Goal: Task Accomplishment & Management: Manage account settings

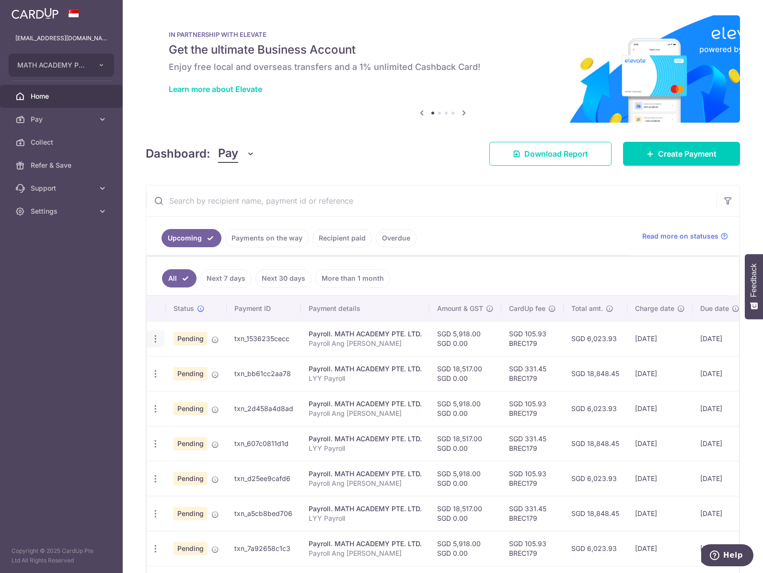
click at [151, 339] on icon "button" at bounding box center [156, 339] width 10 height 10
click at [175, 358] on link "Update payment" at bounding box center [197, 365] width 100 height 23
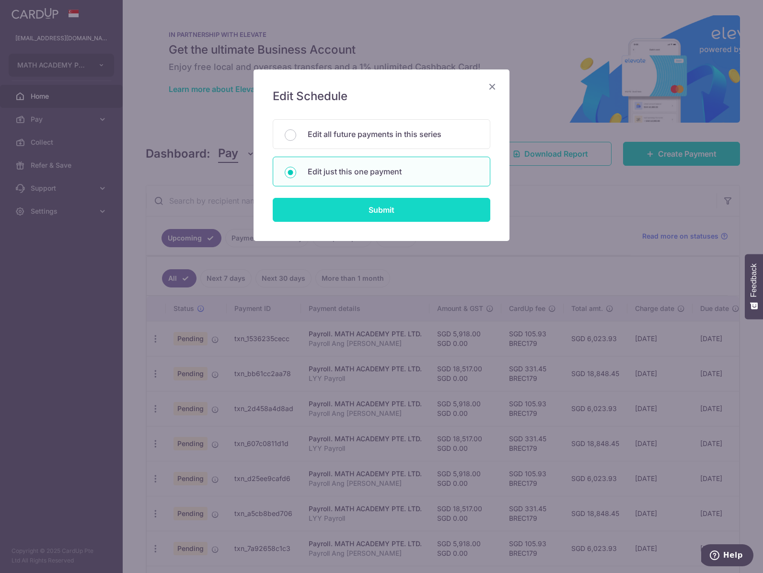
click at [327, 199] on input "Submit" at bounding box center [382, 210] width 218 height 24
radio input "true"
type input "5,918.00"
type input "[DATE]"
type input "Payroll Ang [PERSON_NAME]"
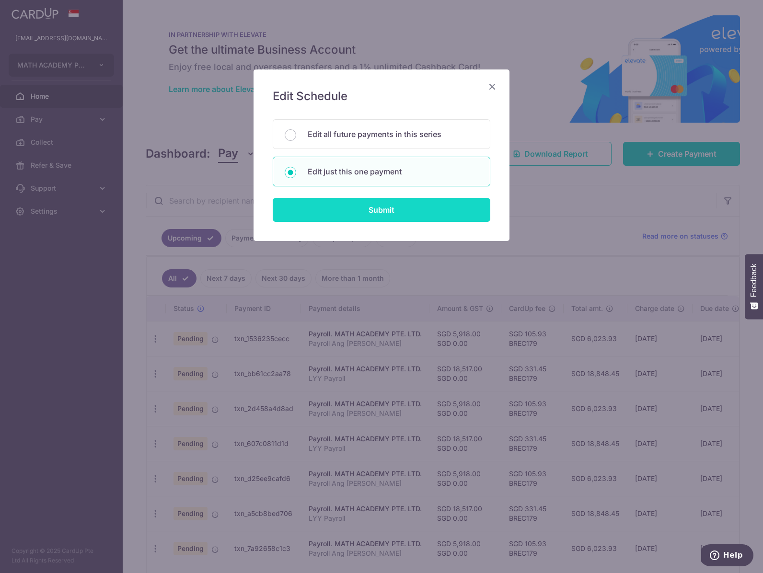
type input "Payroll AZY"
type input "BREC179"
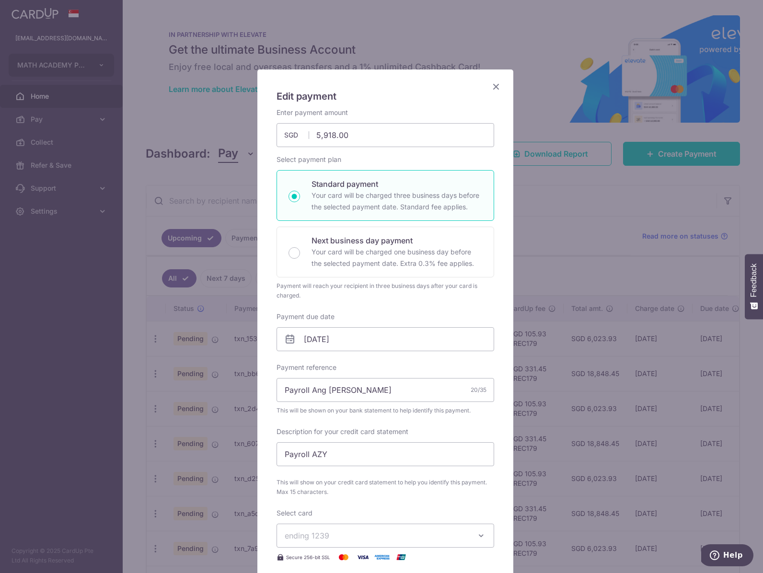
click at [491, 83] on icon "Close" at bounding box center [497, 87] width 12 height 12
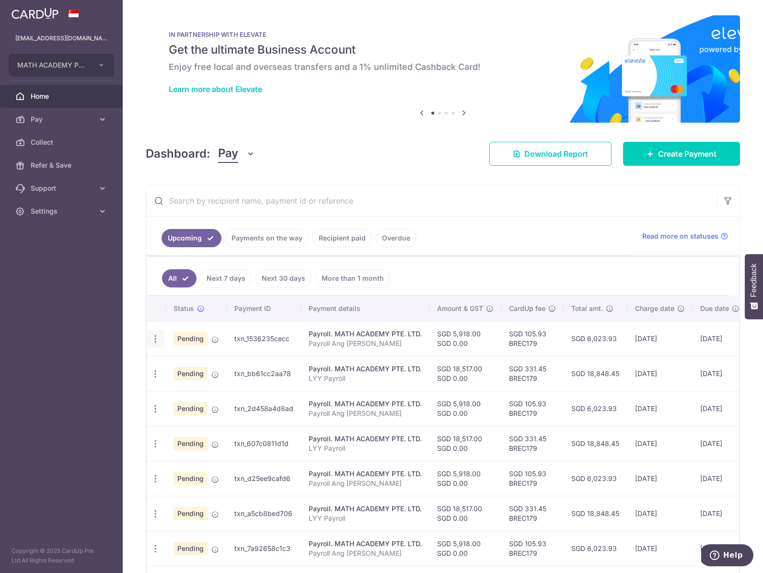
click at [149, 338] on div "Update payment Cancel payment" at bounding box center [156, 339] width 18 height 18
click at [155, 337] on icon "button" at bounding box center [156, 339] width 10 height 10
click at [175, 363] on span "Update payment" at bounding box center [206, 366] width 65 height 12
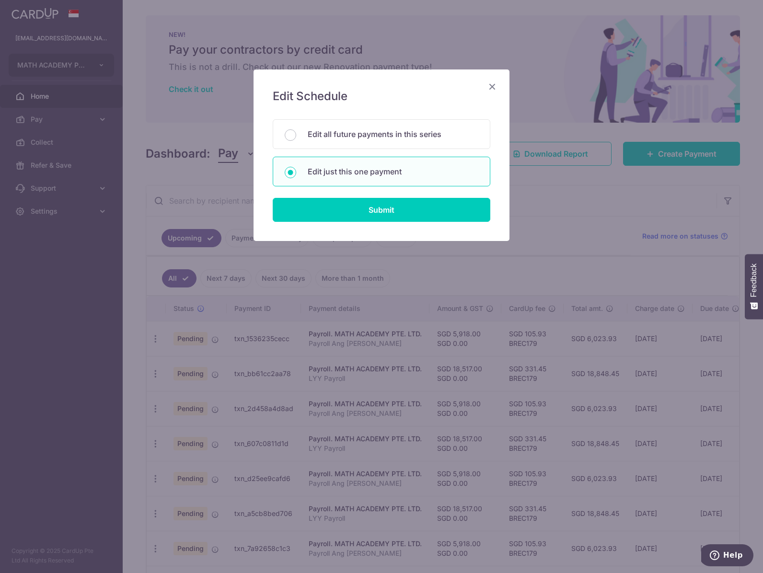
click at [489, 85] on icon "Close" at bounding box center [493, 87] width 12 height 12
